Goal: Task Accomplishment & Management: Complete application form

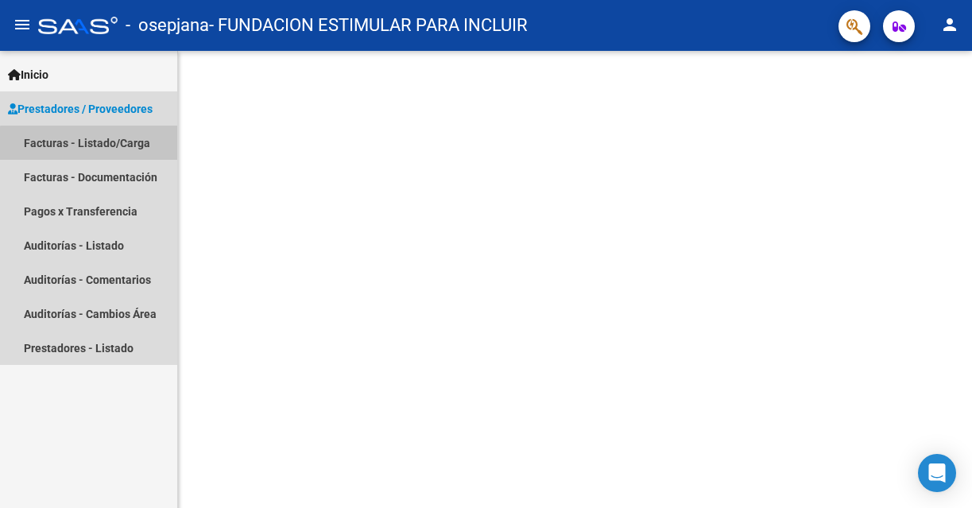
click at [120, 145] on link "Facturas - Listado/Carga" at bounding box center [88, 143] width 177 height 34
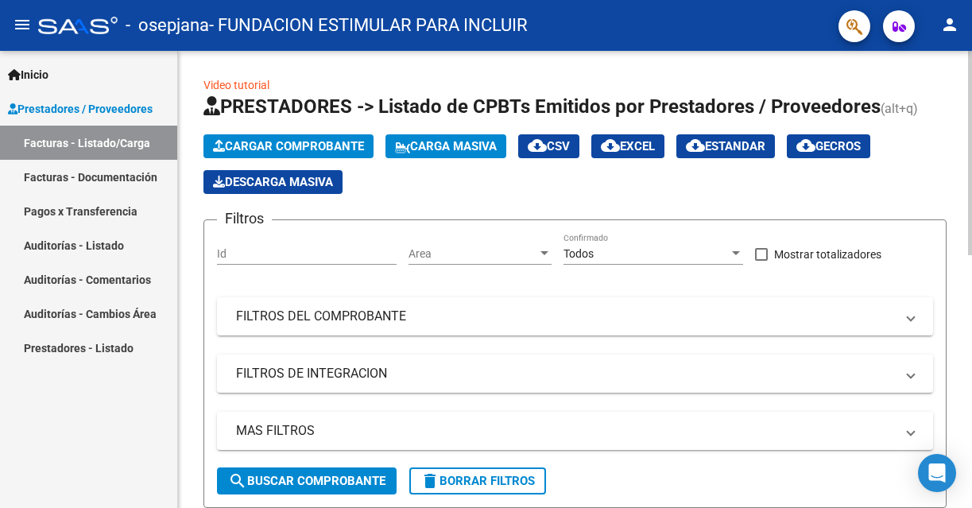
click at [340, 146] on span "Cargar Comprobante" at bounding box center [288, 146] width 151 height 14
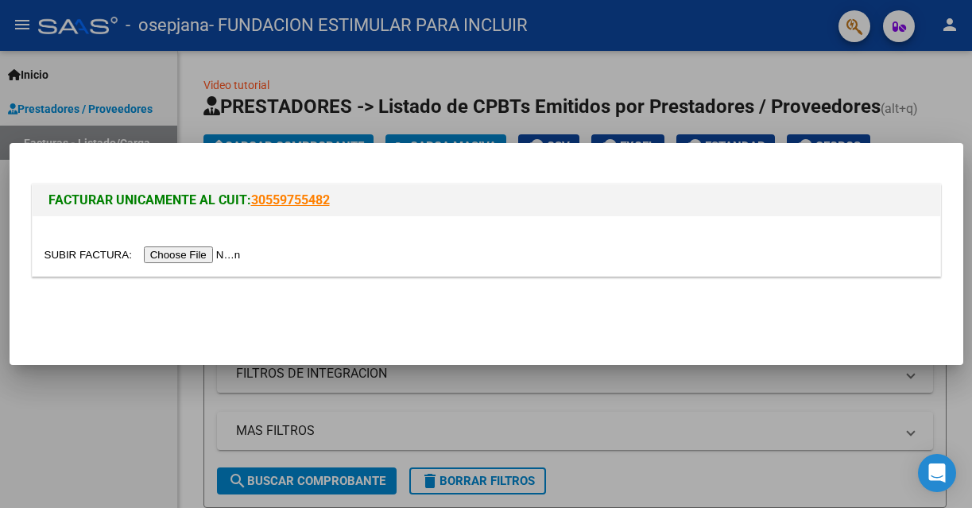
click at [226, 256] on input "file" at bounding box center [145, 254] width 201 height 17
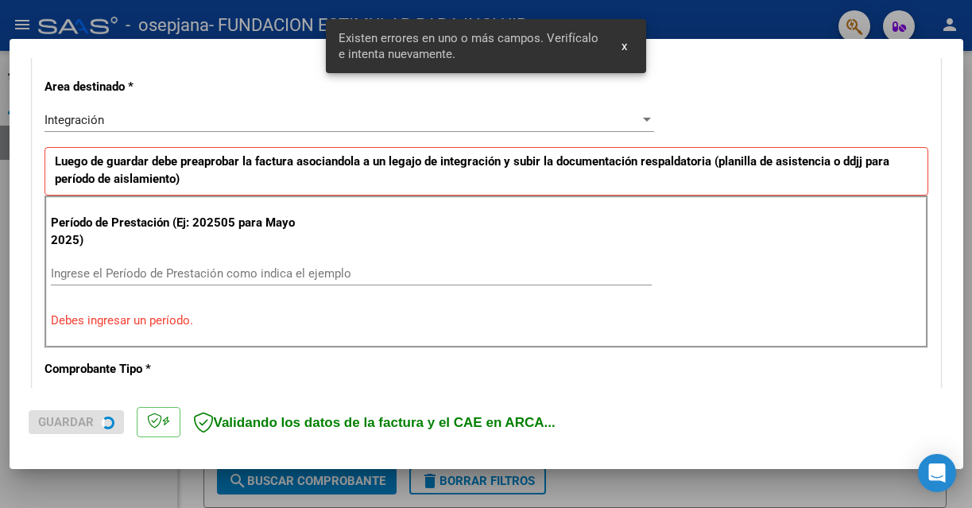
scroll to position [357, 0]
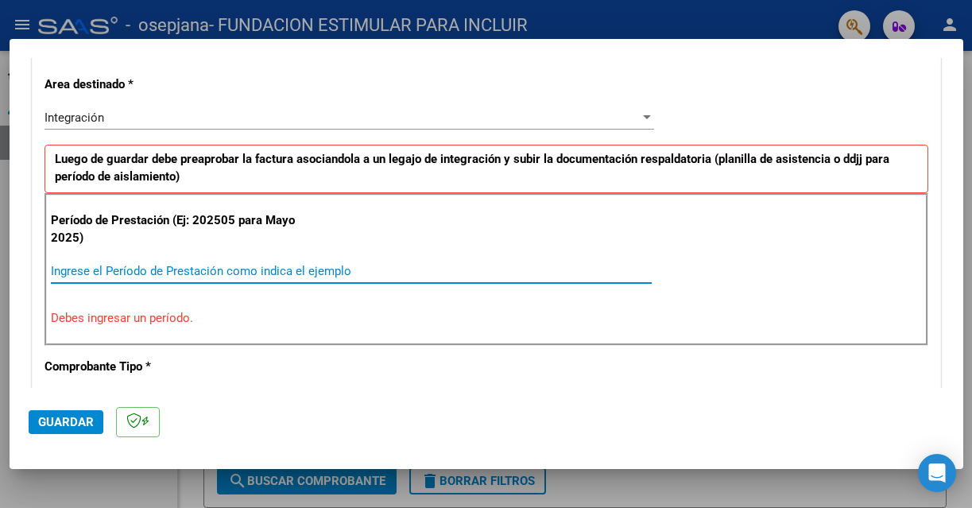
click at [261, 269] on input "Ingrese el Período de Prestación como indica el ejemplo" at bounding box center [351, 271] width 601 height 14
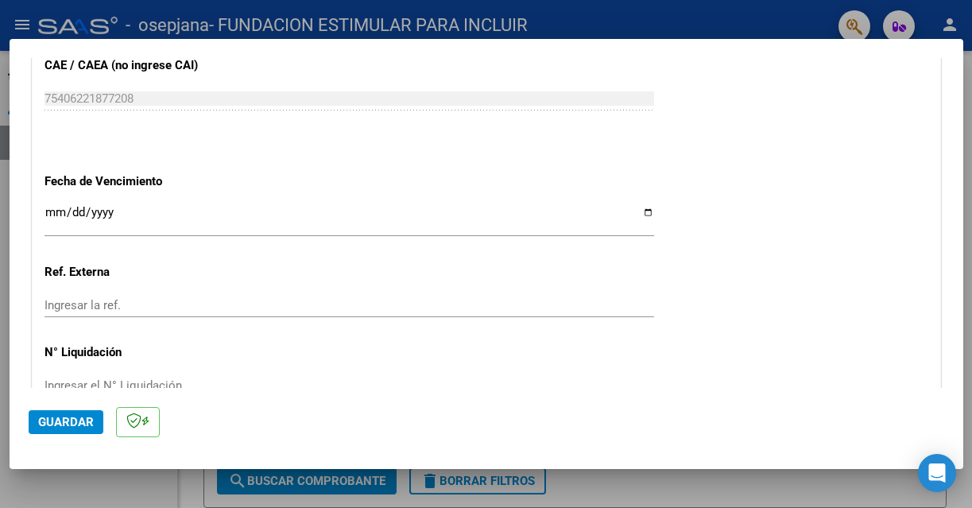
scroll to position [1037, 0]
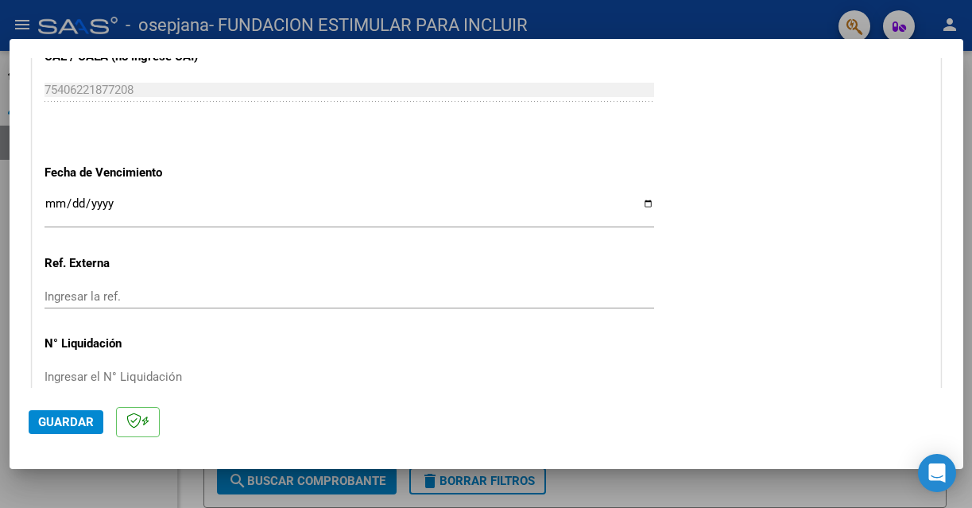
type input "202509"
click at [52, 209] on input "Ingresar la fecha" at bounding box center [350, 209] width 610 height 25
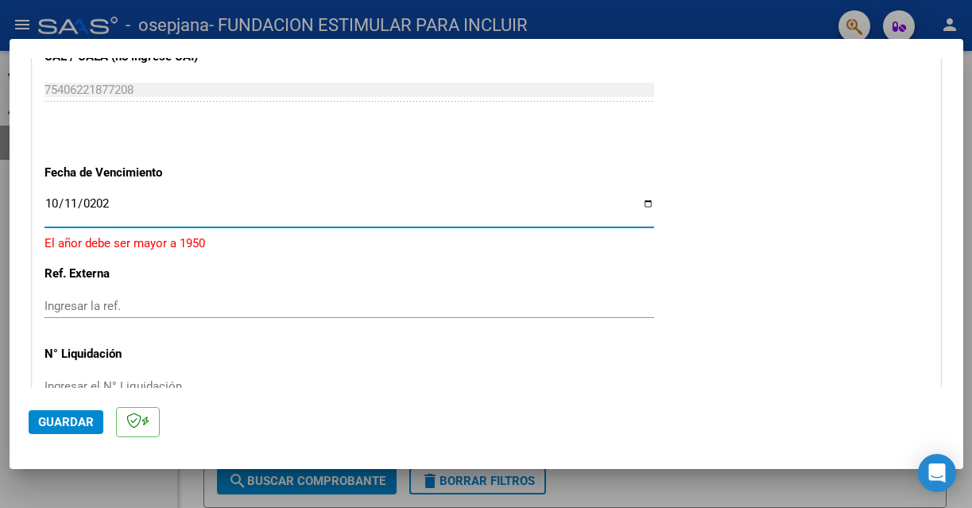
type input "[DATE]"
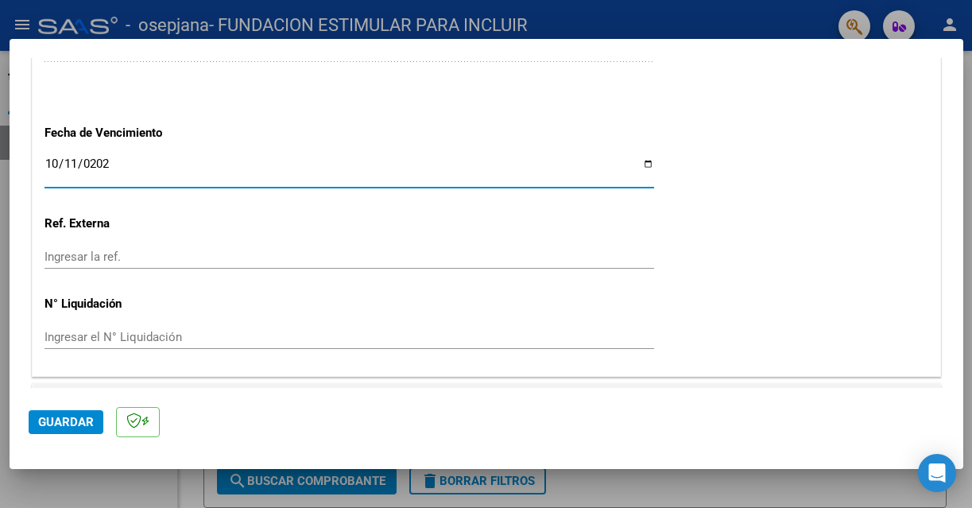
scroll to position [1115, 0]
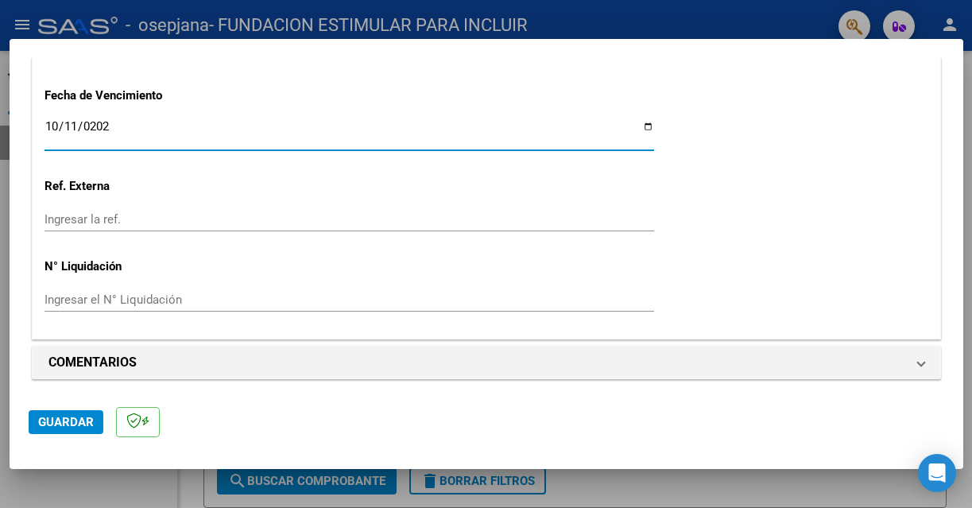
click at [72, 421] on span "Guardar" at bounding box center [66, 422] width 56 height 14
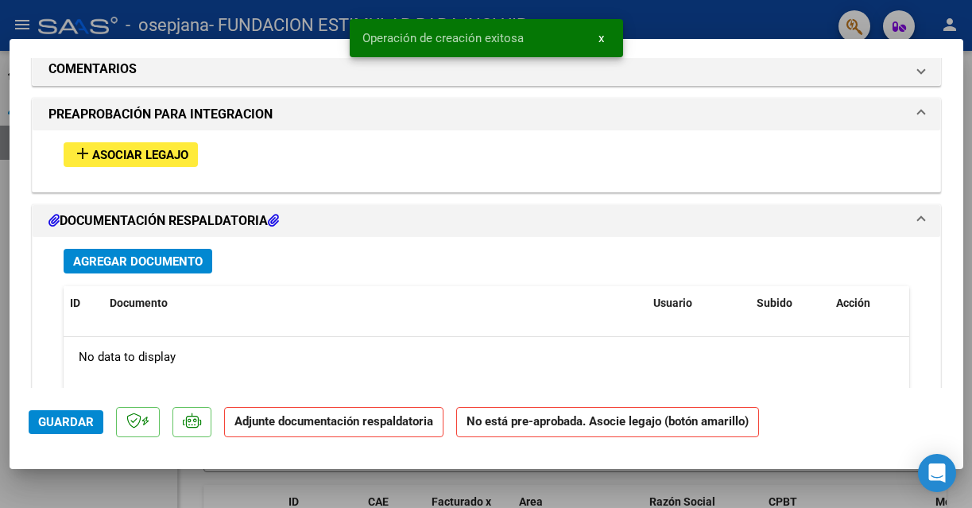
scroll to position [1392, 0]
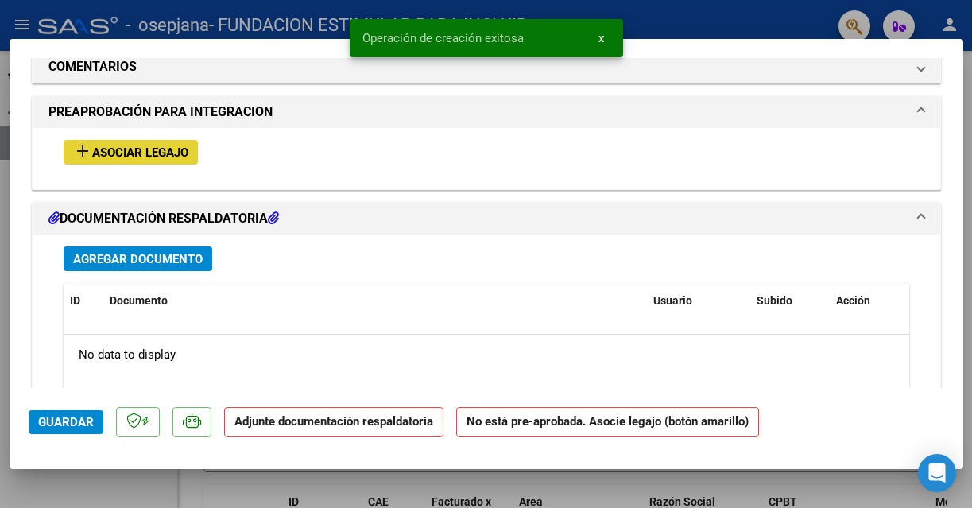
click at [168, 147] on span "Asociar Legajo" at bounding box center [140, 152] width 96 height 14
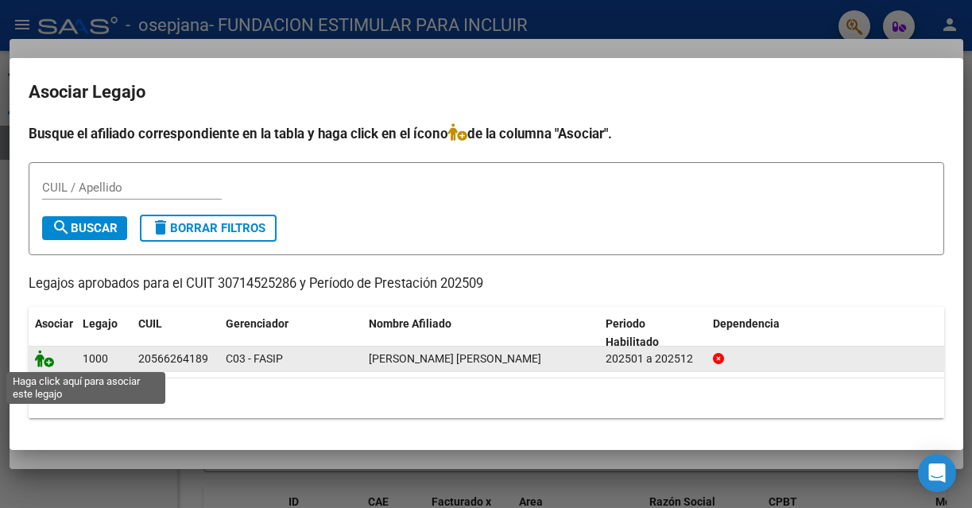
click at [39, 364] on icon at bounding box center [44, 358] width 19 height 17
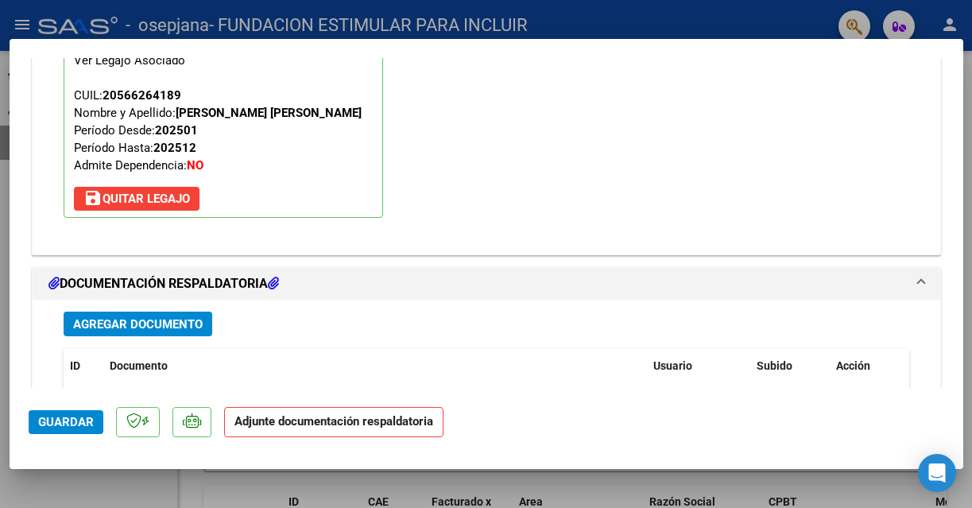
scroll to position [1621, 0]
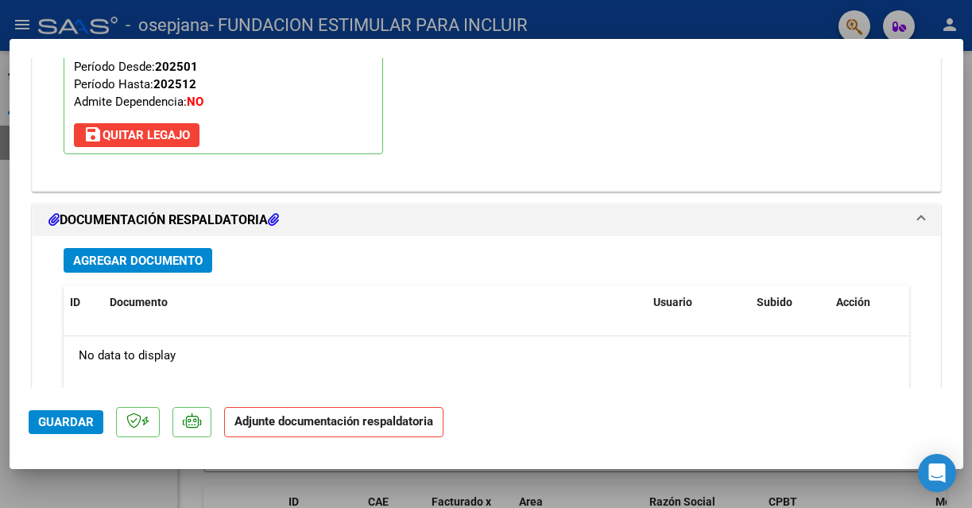
click at [381, 421] on strong "Adjunte documentación respaldatoria" at bounding box center [334, 421] width 199 height 14
click at [156, 257] on span "Agregar Documento" at bounding box center [138, 261] width 130 height 14
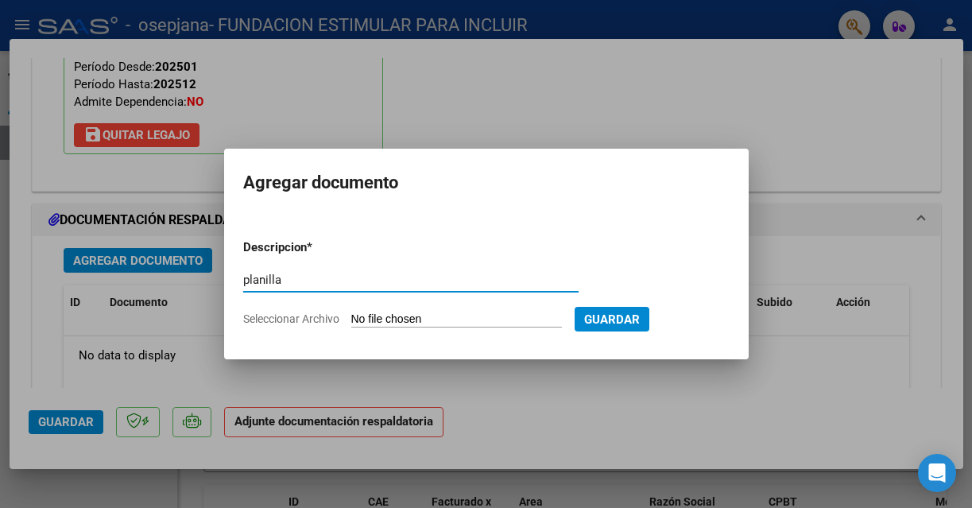
type input "planilla"
click at [495, 317] on input "Seleccionar Archivo" at bounding box center [456, 319] width 211 height 15
type input "C:\fakepath\[PERSON_NAME].pdf"
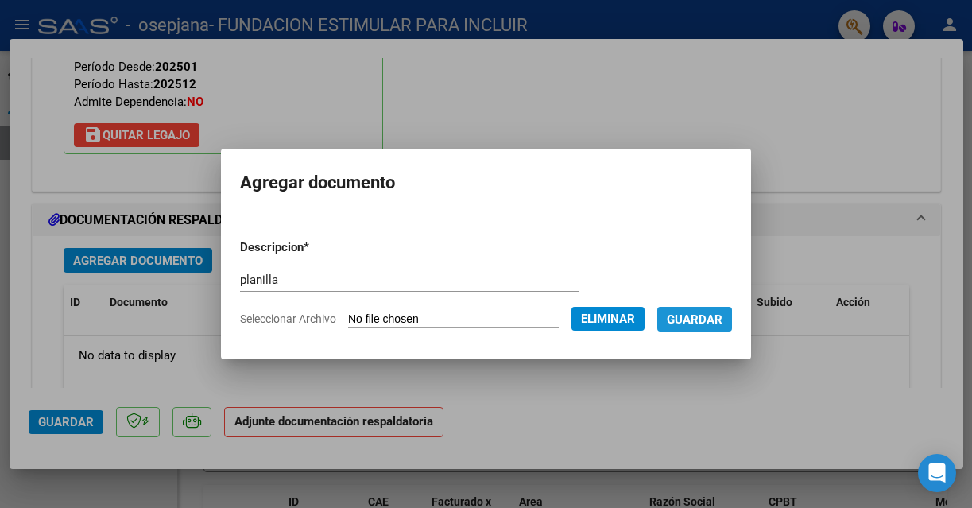
click at [723, 319] on span "Guardar" at bounding box center [695, 319] width 56 height 14
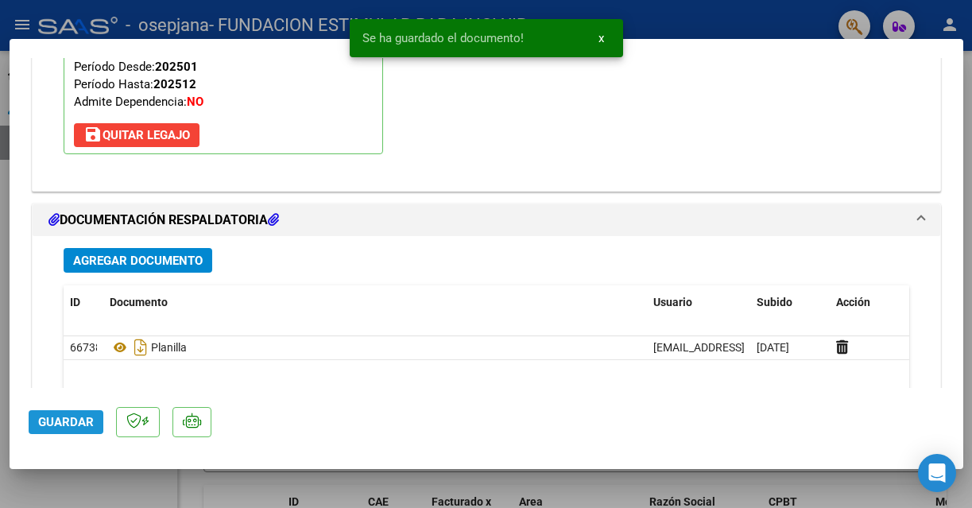
click at [82, 416] on span "Guardar" at bounding box center [66, 422] width 56 height 14
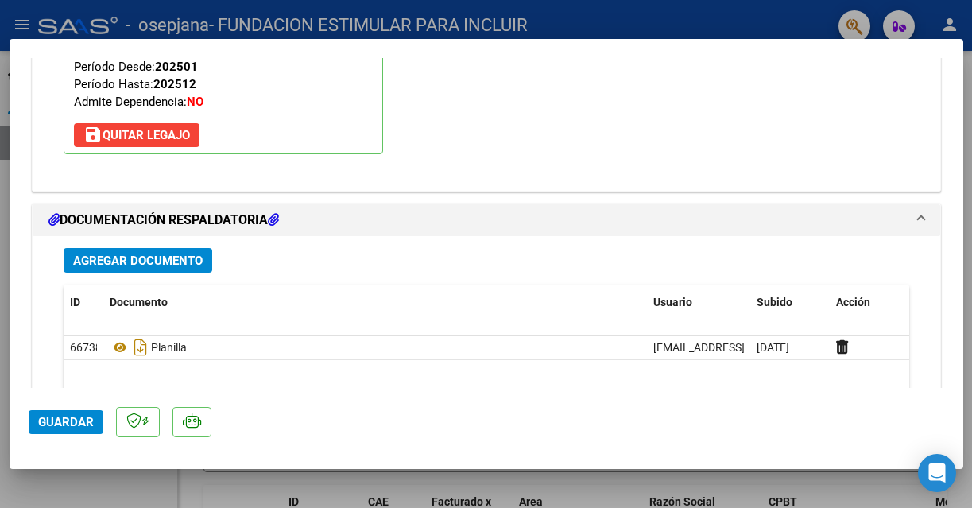
click at [66, 423] on span "Guardar" at bounding box center [66, 422] width 56 height 14
click at [837, 489] on div at bounding box center [486, 254] width 972 height 508
type input "$ 0,00"
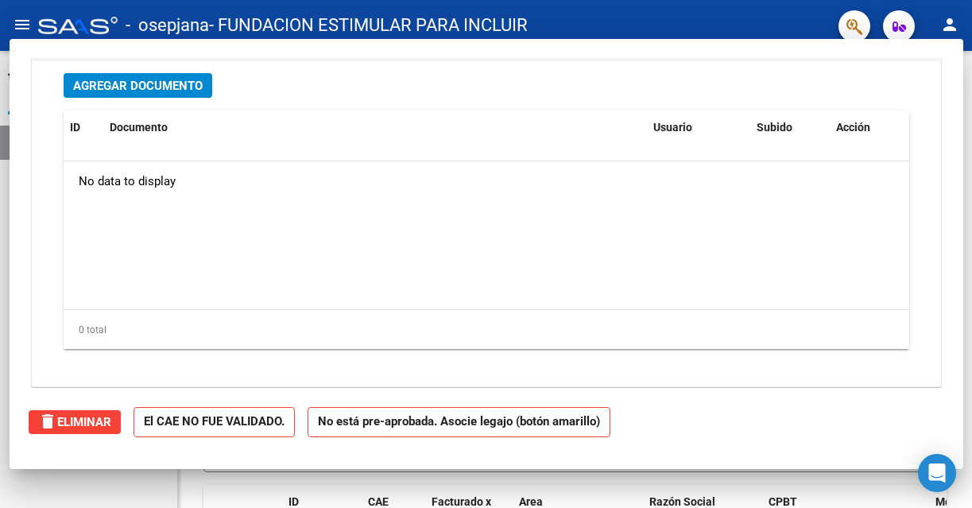
scroll to position [1447, 0]
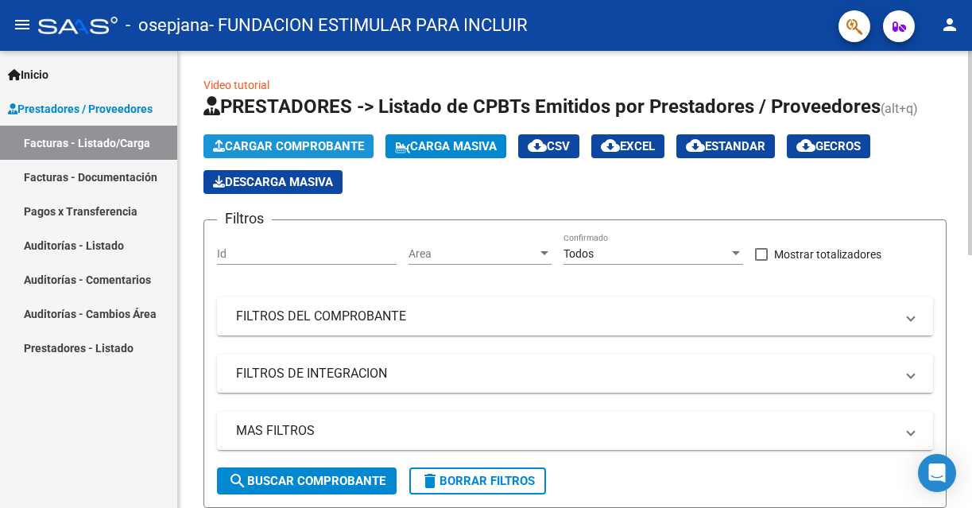
click at [316, 142] on span "Cargar Comprobante" at bounding box center [288, 146] width 151 height 14
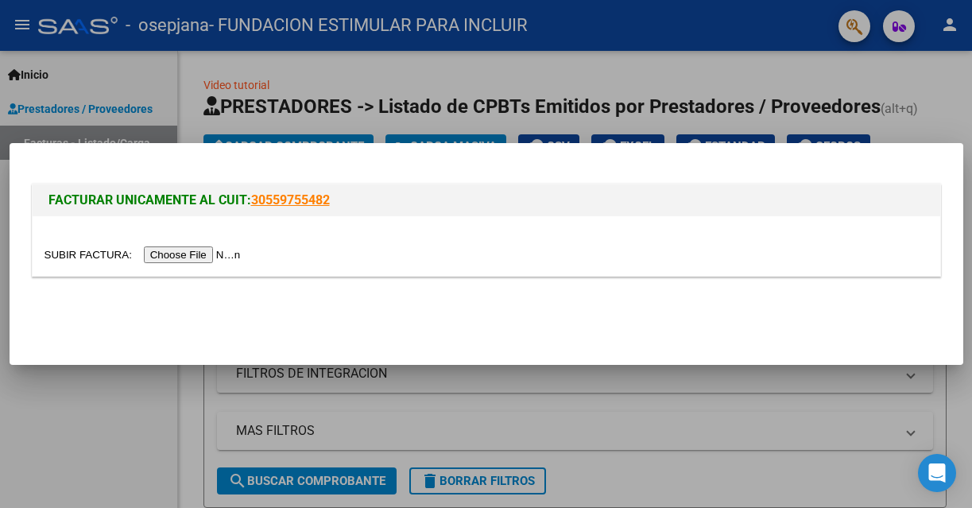
click at [223, 257] on input "file" at bounding box center [145, 254] width 201 height 17
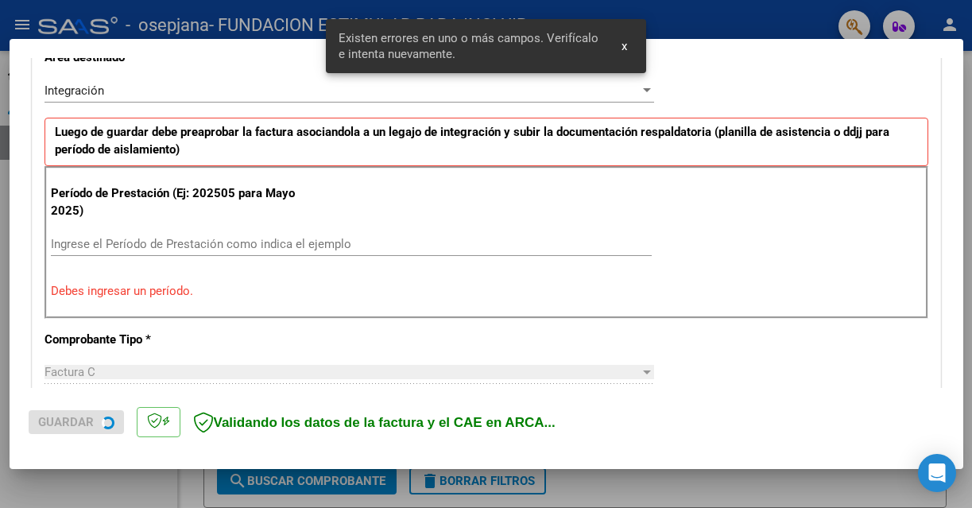
scroll to position [386, 0]
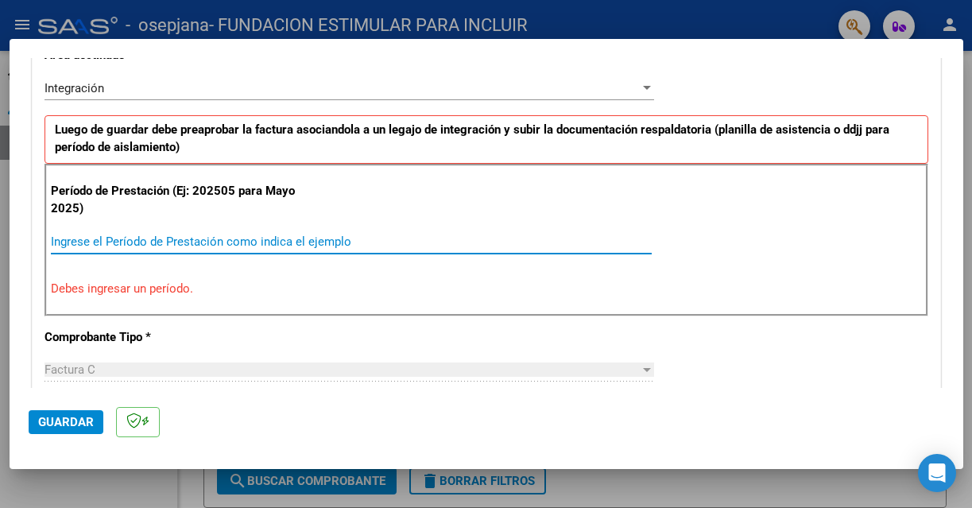
click at [274, 240] on input "Ingrese el Período de Prestación como indica el ejemplo" at bounding box center [351, 242] width 601 height 14
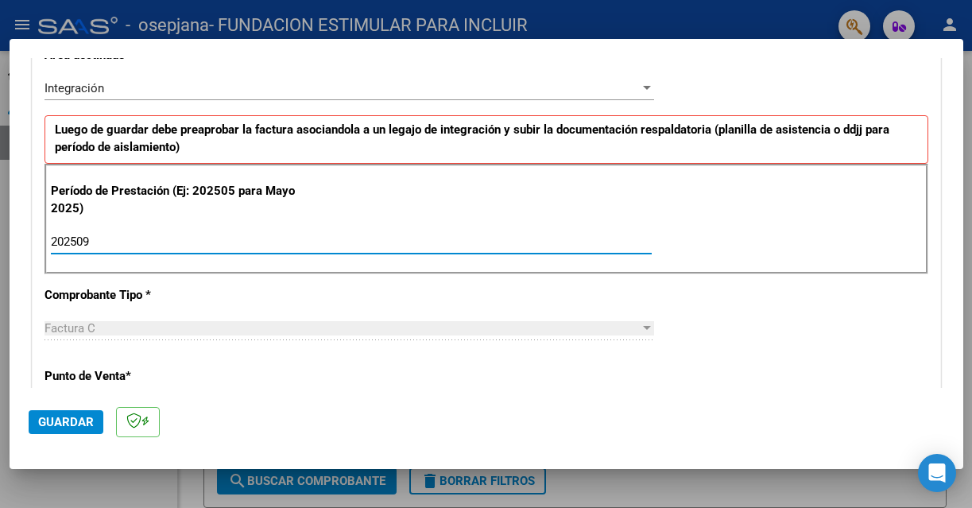
type input "202509"
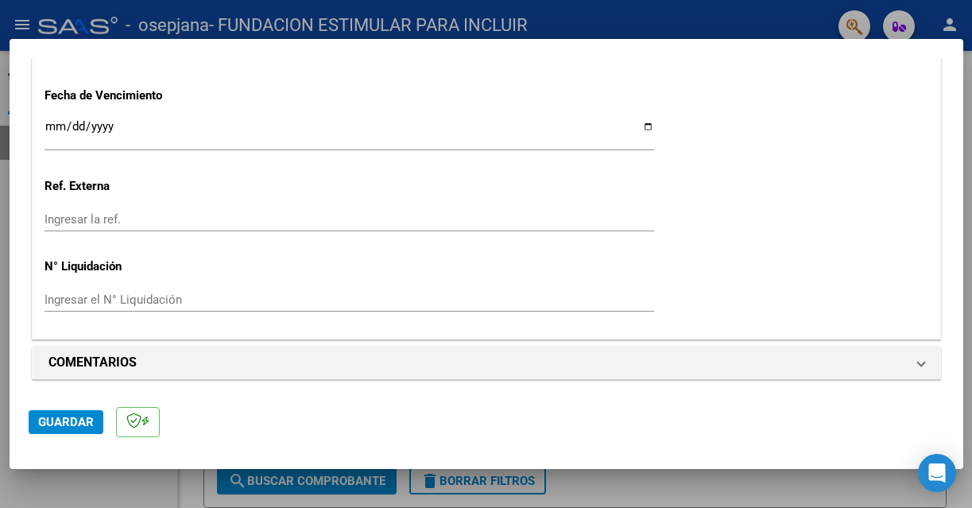
scroll to position [1041, 0]
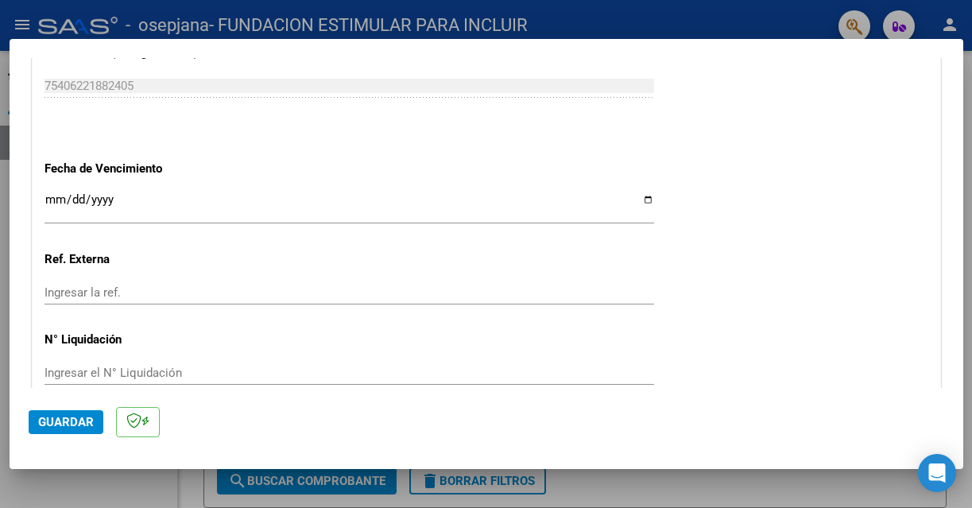
click at [56, 197] on input "Ingresar la fecha" at bounding box center [350, 205] width 610 height 25
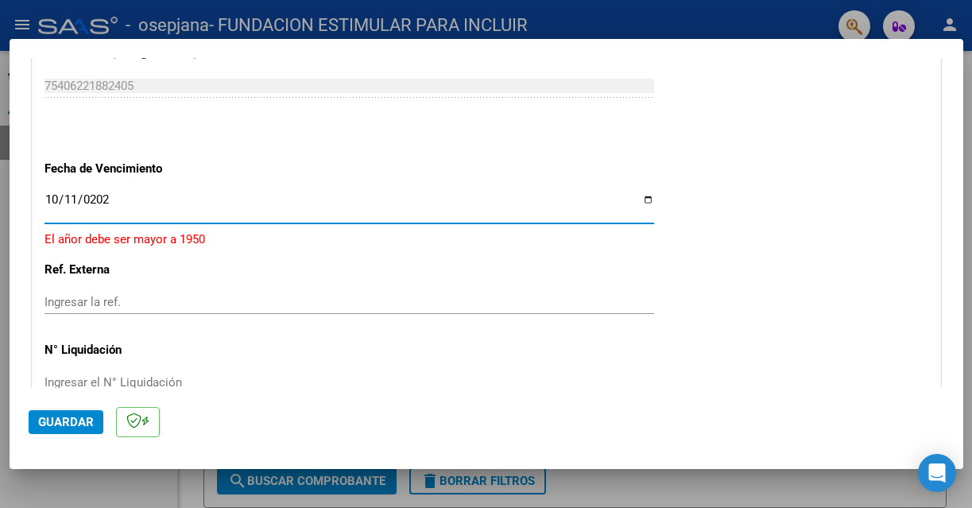
type input "[DATE]"
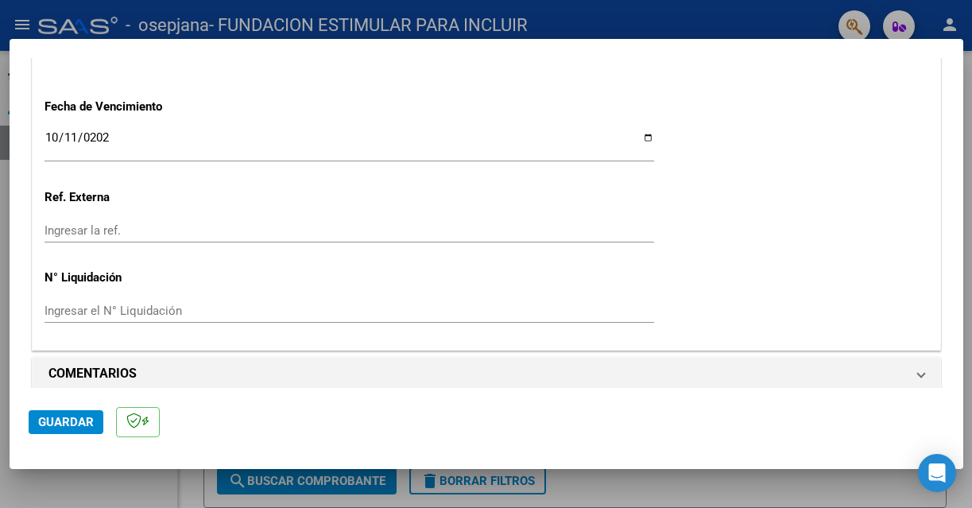
scroll to position [1115, 0]
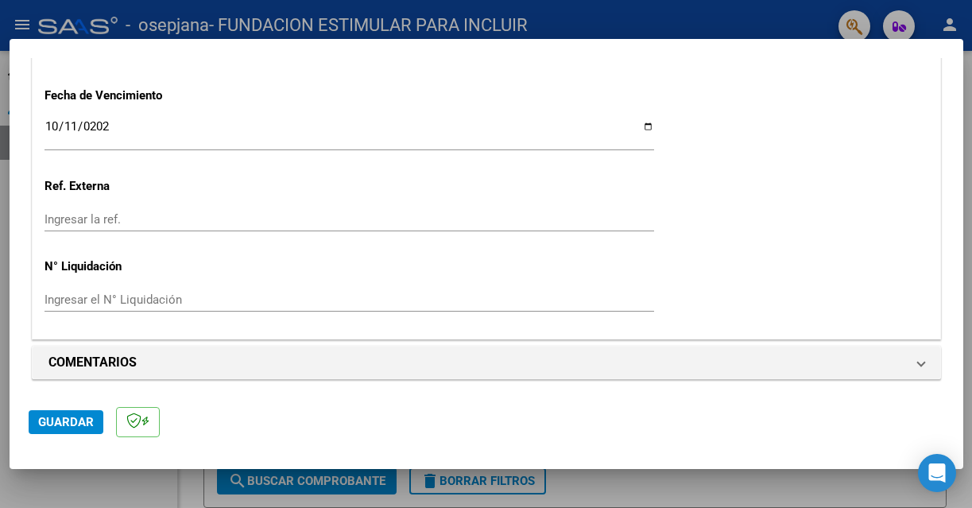
click at [81, 425] on span "Guardar" at bounding box center [66, 422] width 56 height 14
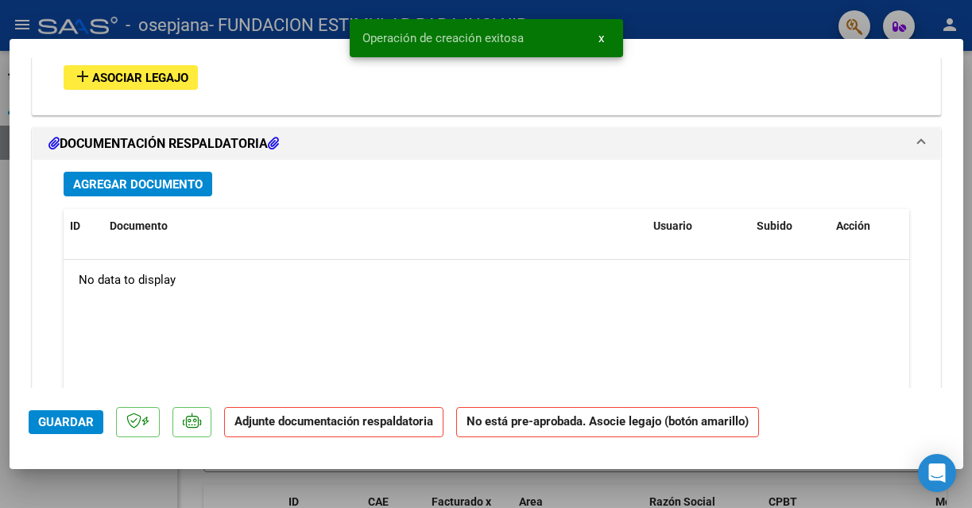
scroll to position [1464, 0]
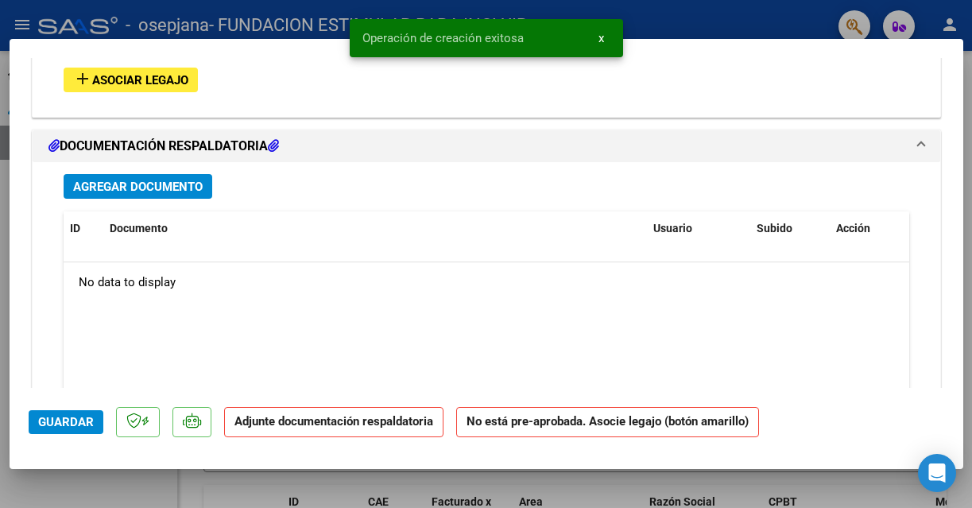
click at [156, 73] on span "Asociar Legajo" at bounding box center [140, 80] width 96 height 14
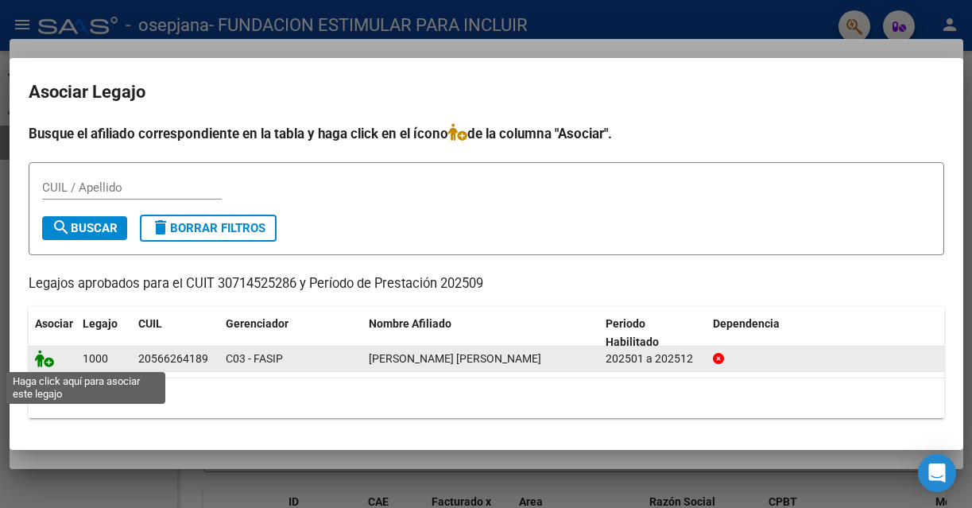
click at [44, 355] on icon at bounding box center [44, 358] width 19 height 17
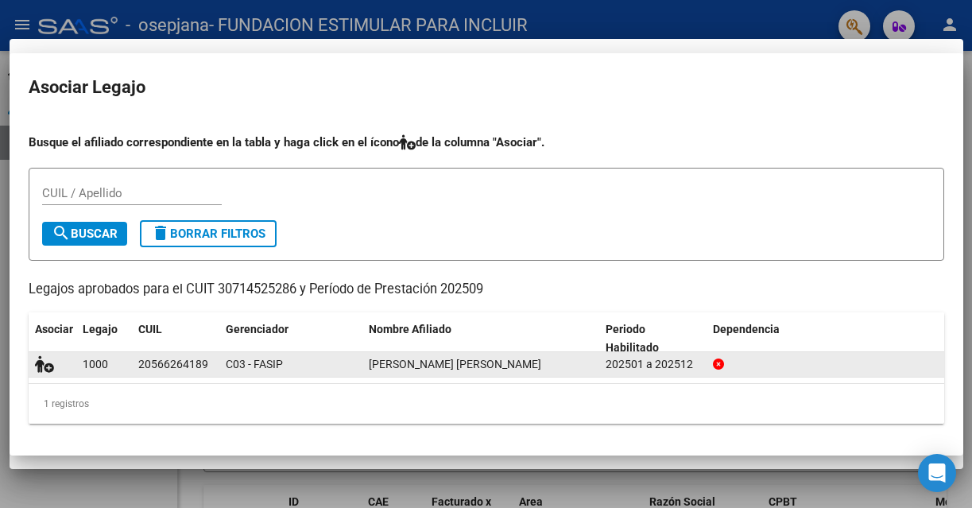
scroll to position [1506, 0]
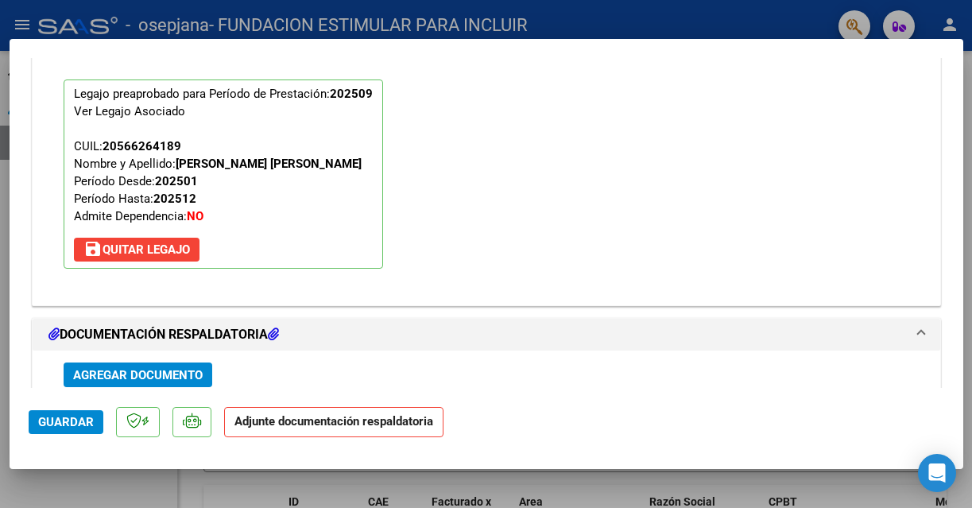
click at [158, 375] on span "Agregar Documento" at bounding box center [138, 375] width 130 height 14
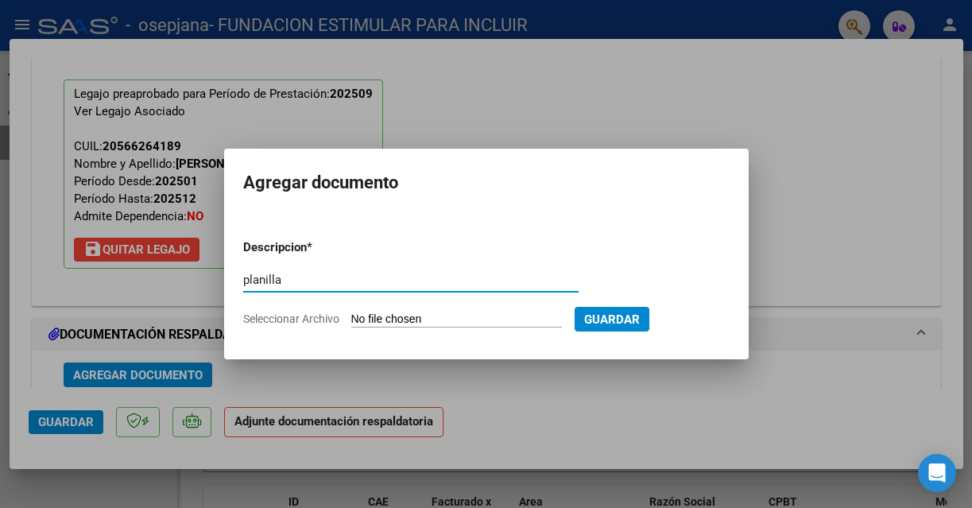
type input "planilla"
click at [480, 319] on input "Seleccionar Archivo" at bounding box center [456, 319] width 211 height 15
type input "C:\fakepath\[PERSON_NAME].pdf"
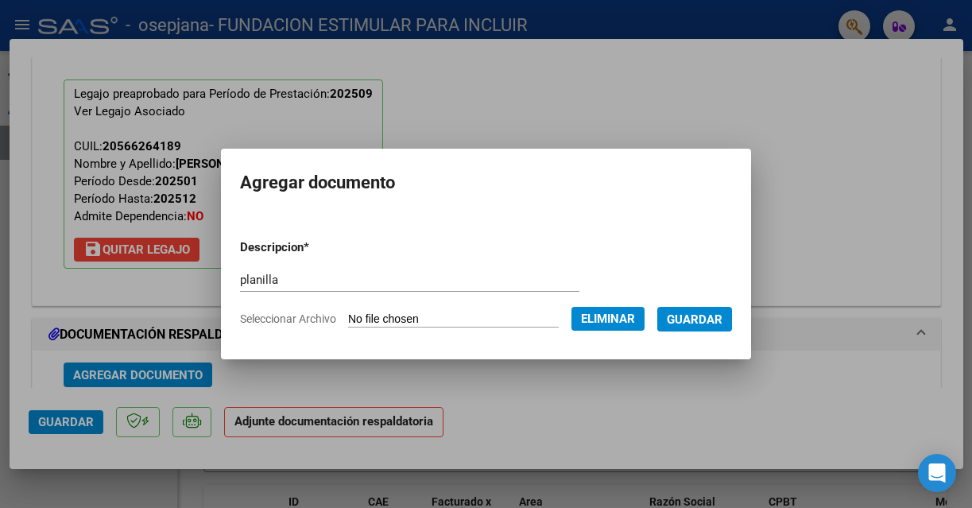
click at [720, 321] on span "Guardar" at bounding box center [695, 319] width 56 height 14
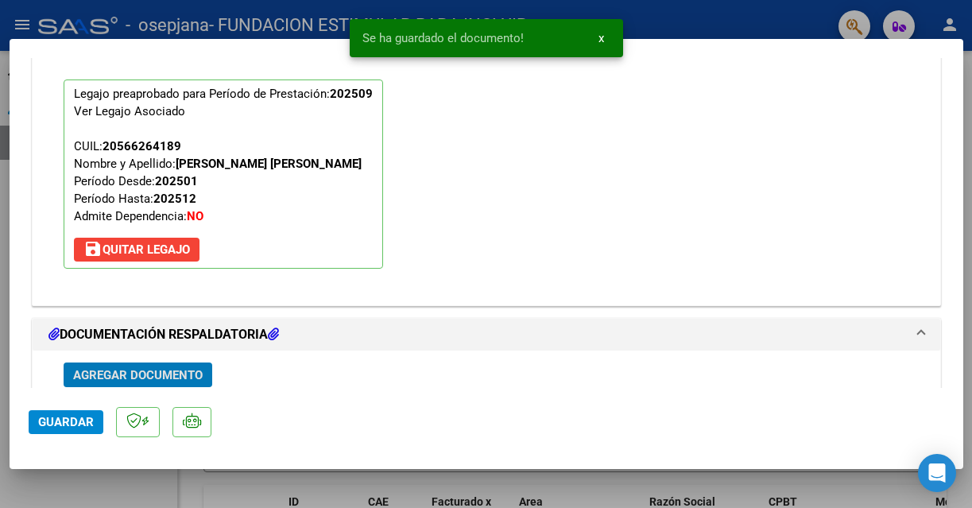
click at [74, 421] on span "Guardar" at bounding box center [66, 422] width 56 height 14
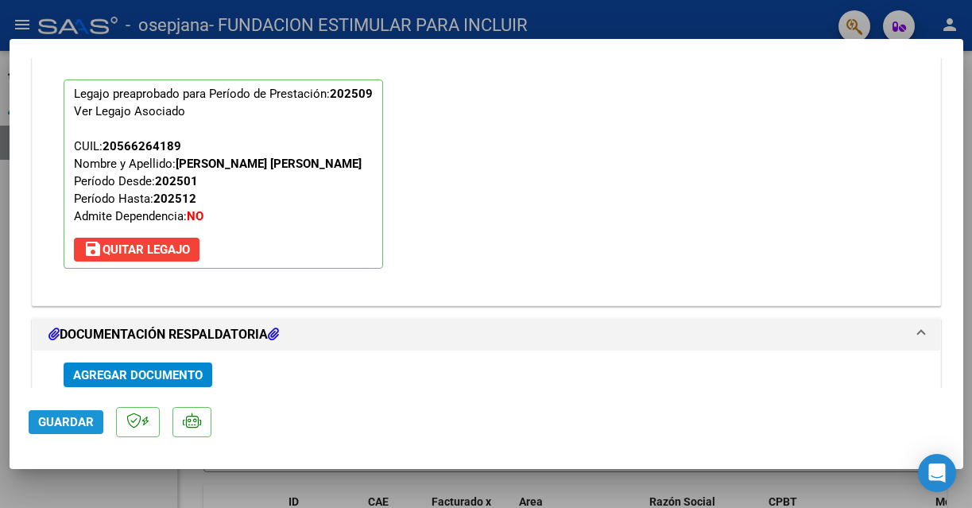
click at [76, 425] on span "Guardar" at bounding box center [66, 422] width 56 height 14
click at [310, 495] on div at bounding box center [486, 254] width 972 height 508
type input "$ 0,00"
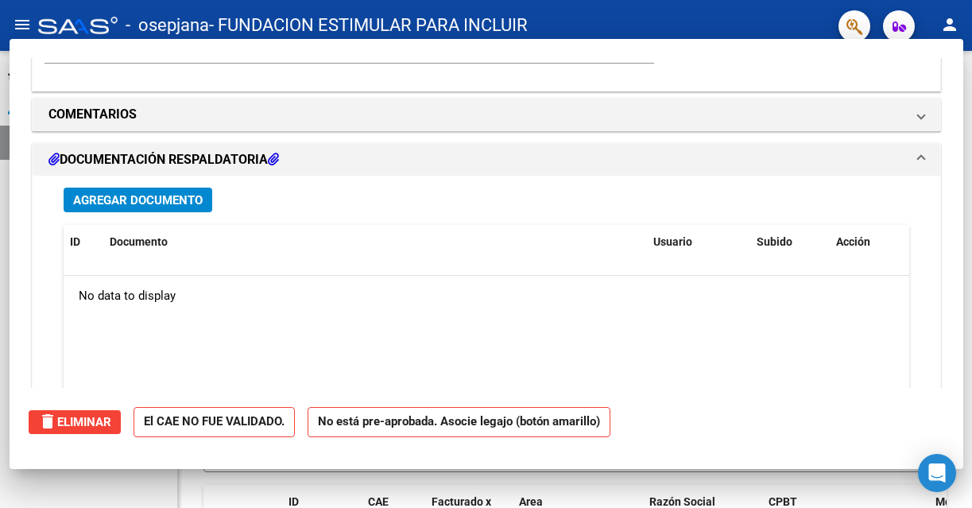
scroll to position [1332, 0]
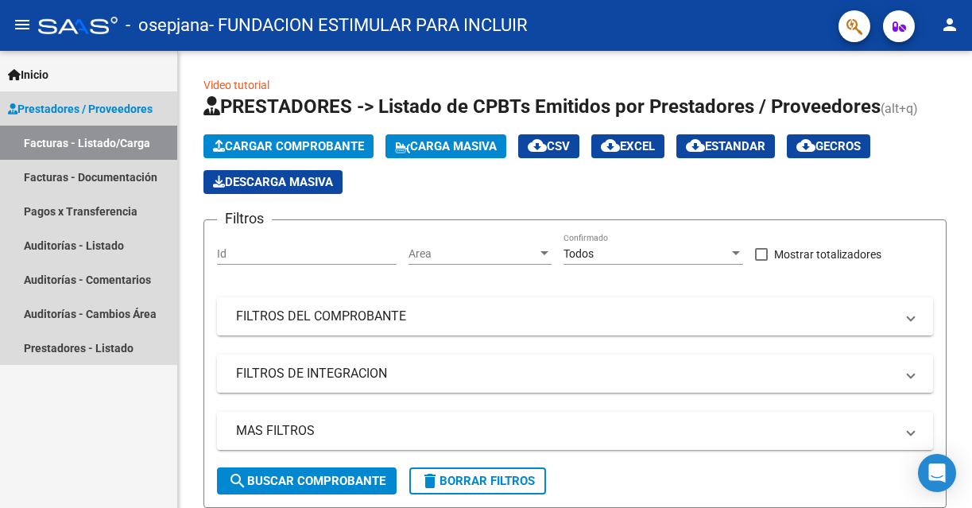
click at [87, 138] on link "Facturas - Listado/Carga" at bounding box center [88, 143] width 177 height 34
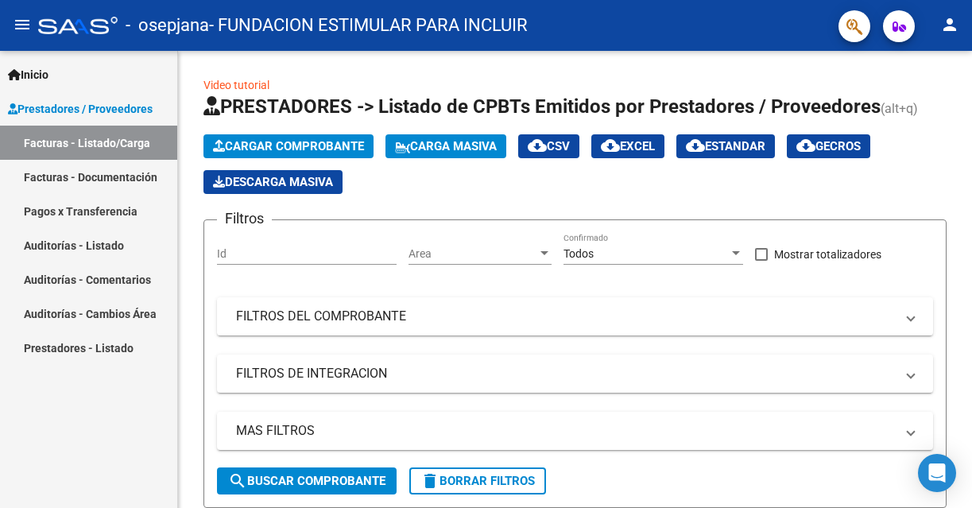
click at [104, 180] on link "Facturas - Documentación" at bounding box center [88, 177] width 177 height 34
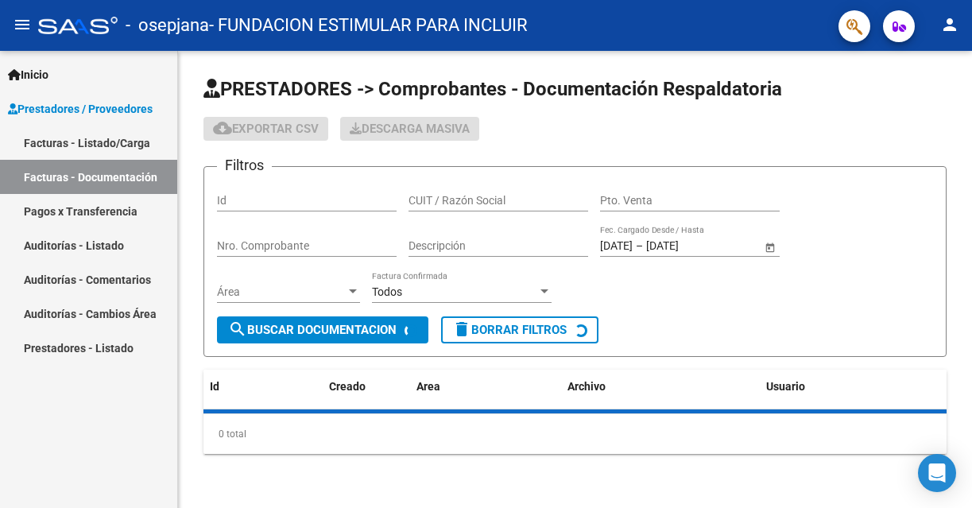
click at [118, 103] on span "Prestadores / Proveedores" at bounding box center [80, 108] width 145 height 17
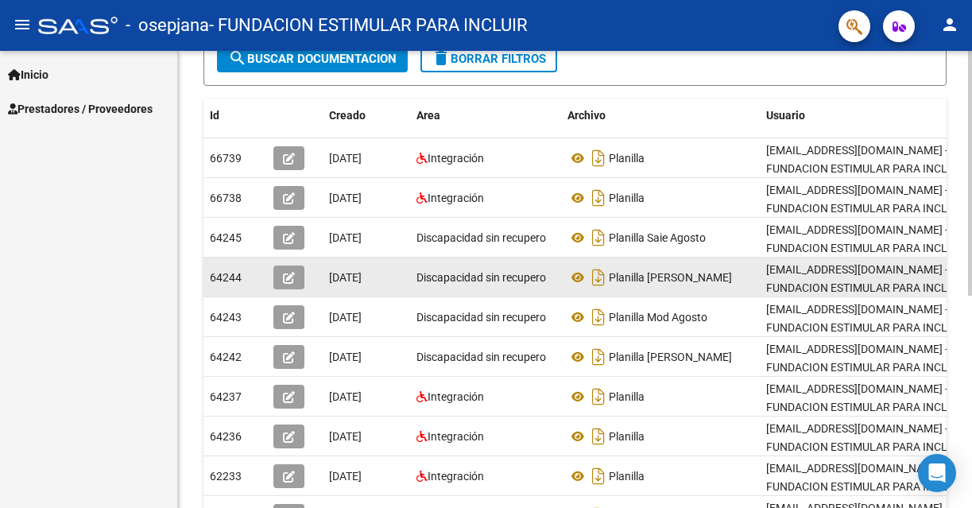
scroll to position [286, 0]
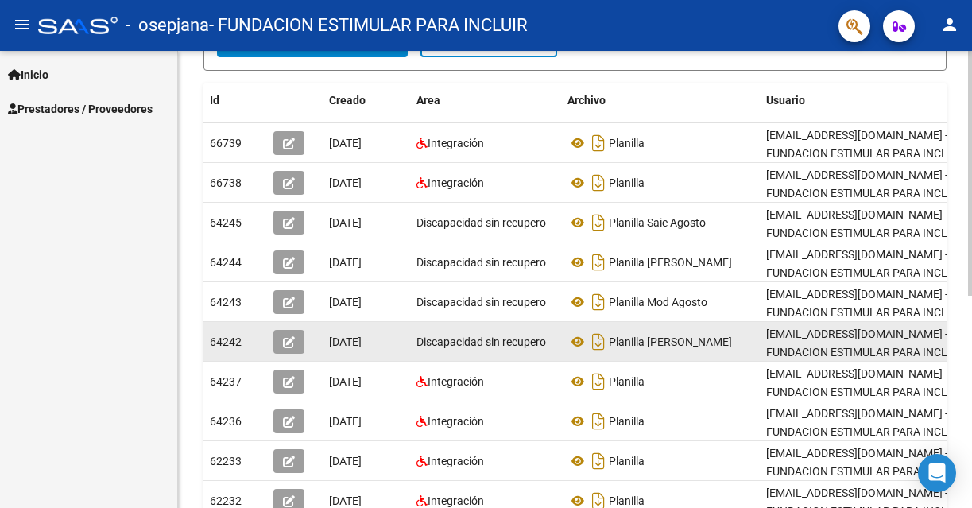
click at [710, 340] on div "Planilla [PERSON_NAME]" at bounding box center [661, 341] width 186 height 25
click at [293, 344] on icon "button" at bounding box center [289, 342] width 12 height 12
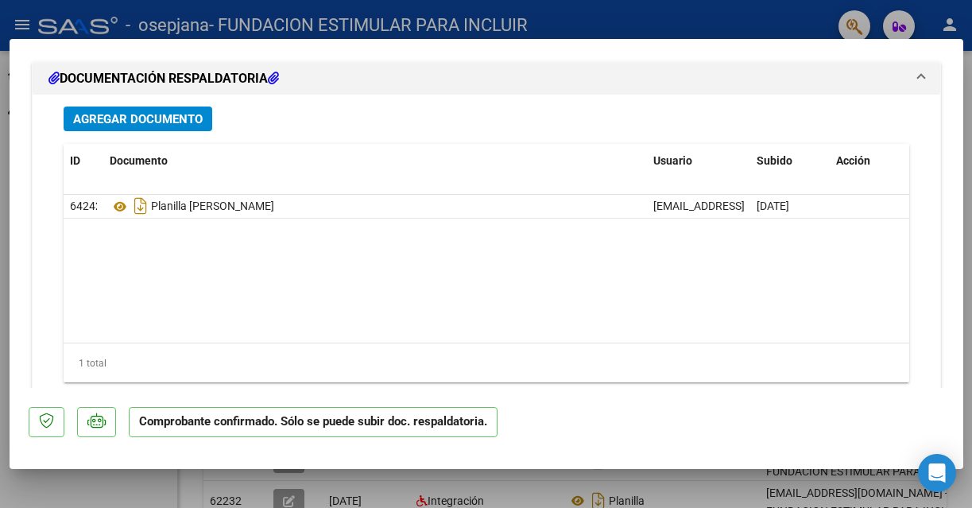
scroll to position [1448, 0]
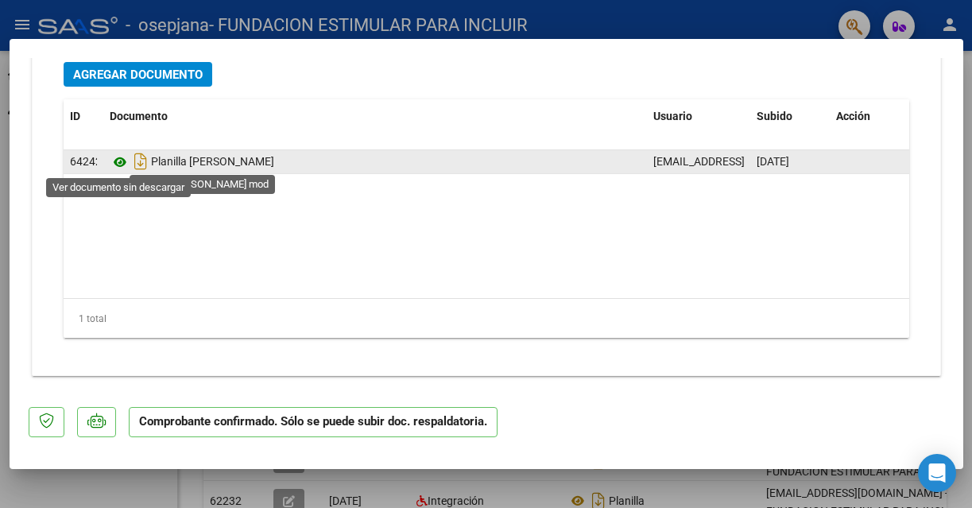
click at [122, 161] on icon at bounding box center [120, 162] width 21 height 19
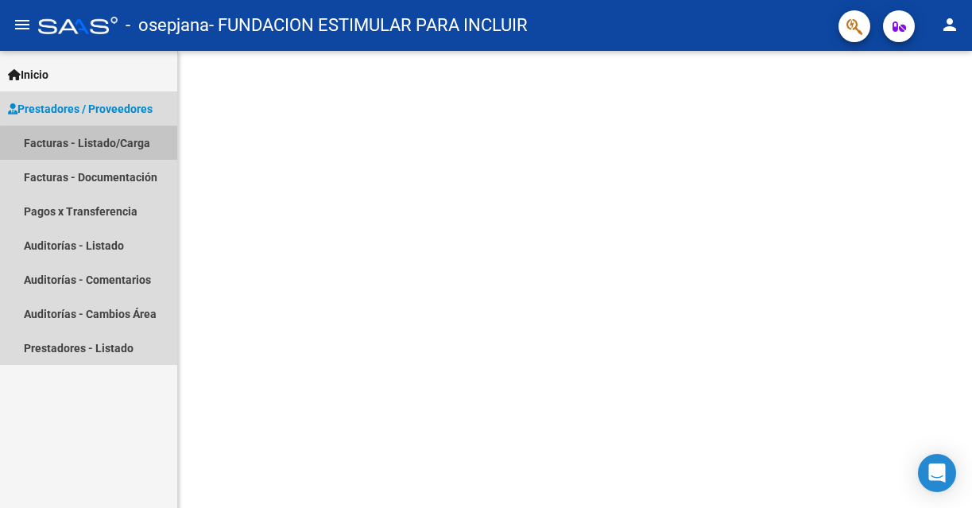
click at [95, 145] on link "Facturas - Listado/Carga" at bounding box center [88, 143] width 177 height 34
